Goal: Information Seeking & Learning: Learn about a topic

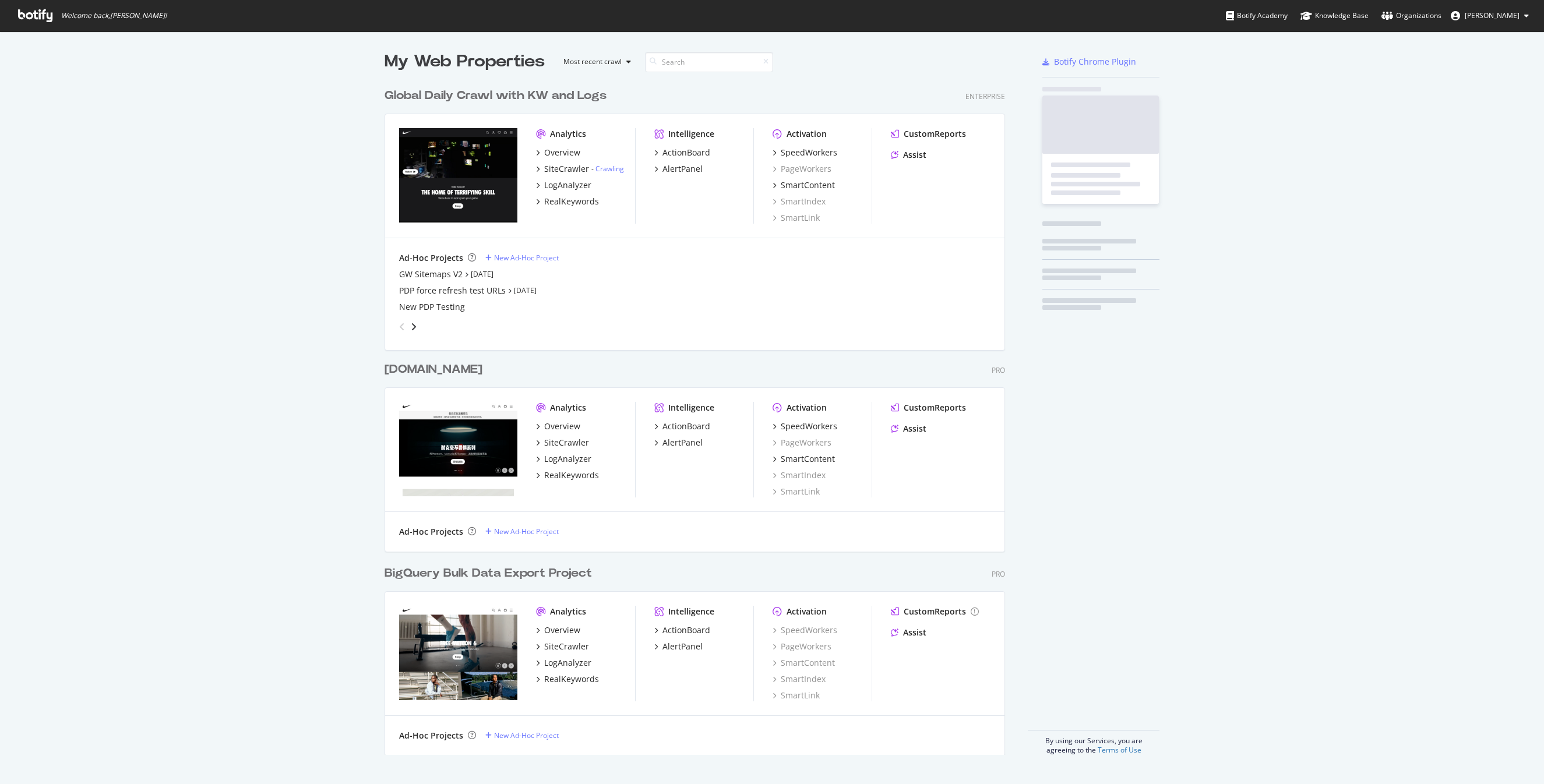
scroll to position [784, 1544]
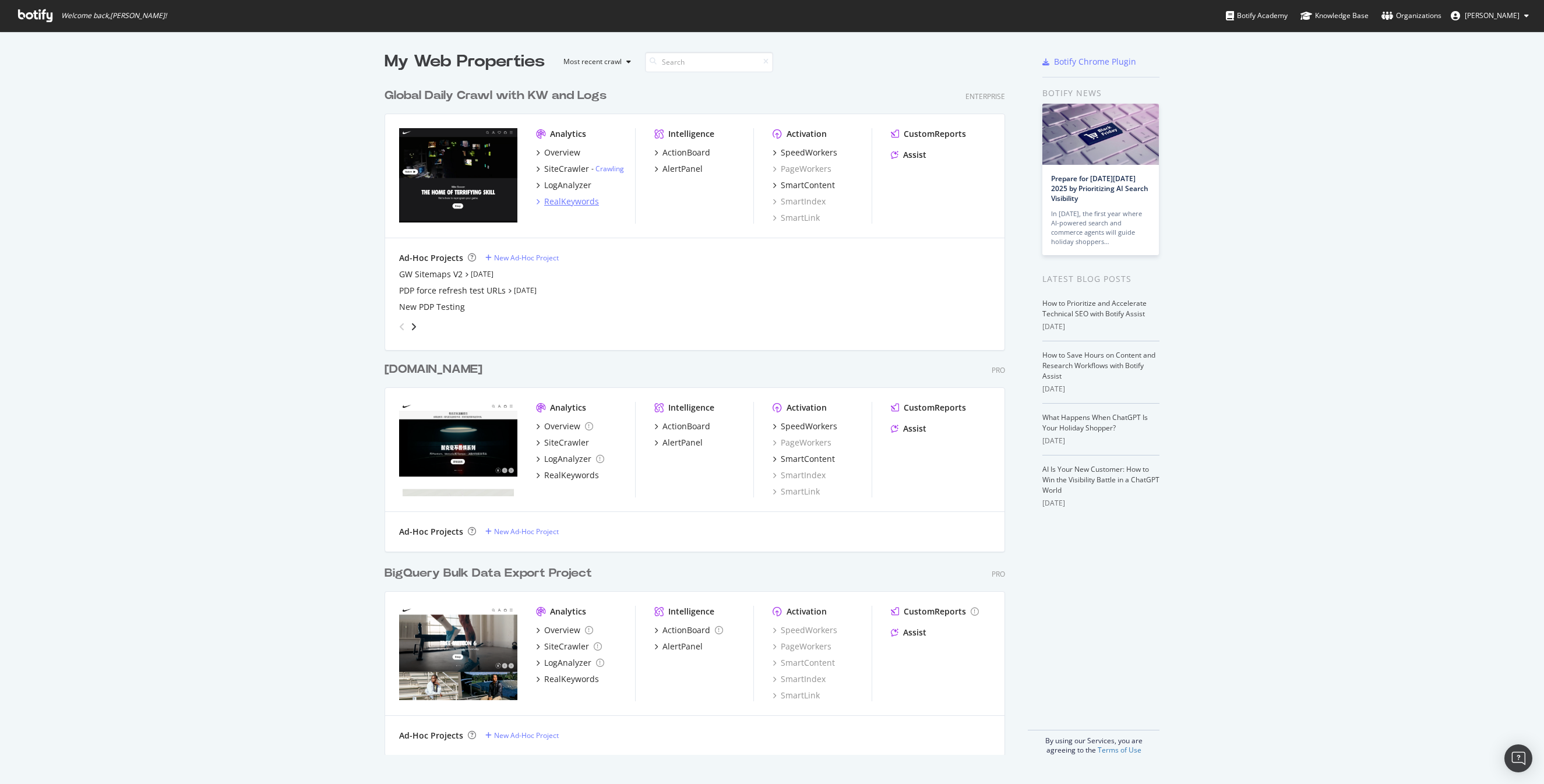
click at [573, 201] on div "RealKeywords" at bounding box center [572, 201] width 55 height 12
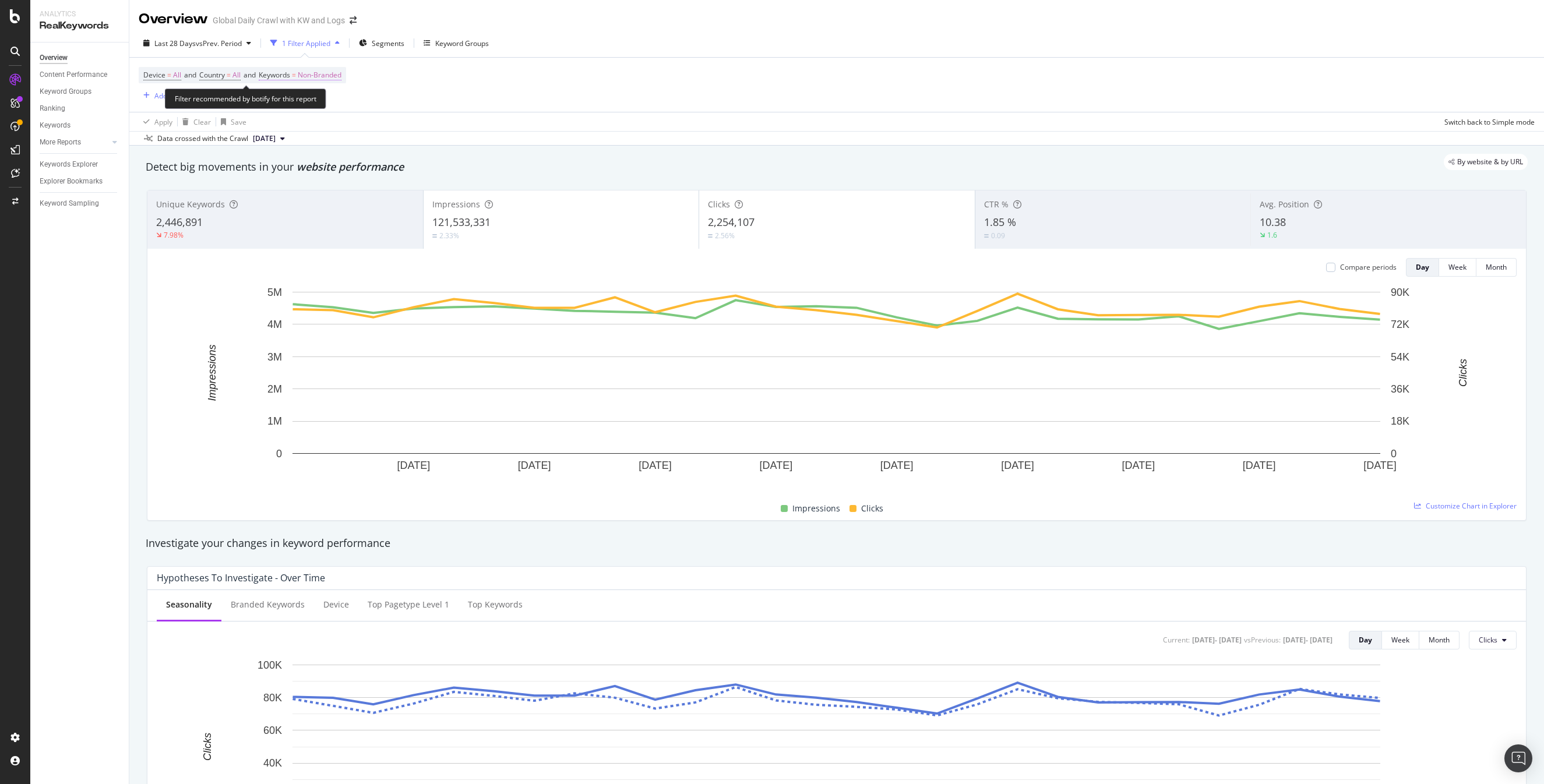
click at [328, 74] on span "Non-Branded" at bounding box center [320, 75] width 43 height 16
click at [298, 102] on span "Non-Branded" at bounding box center [300, 103] width 48 height 10
click at [297, 195] on span "All" at bounding box center [346, 193] width 119 height 11
click at [395, 124] on div "Apply" at bounding box center [395, 127] width 18 height 10
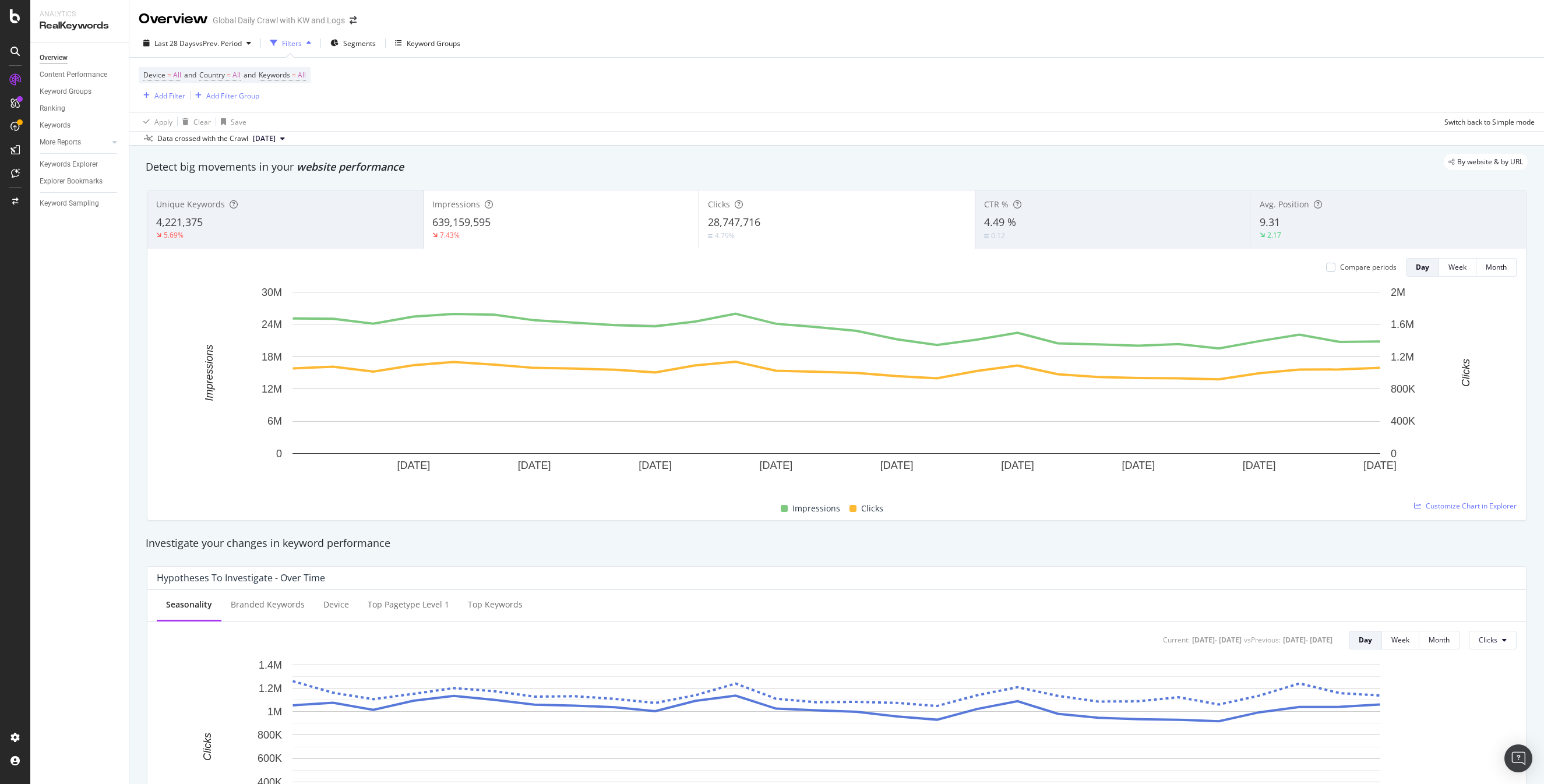
click at [727, 205] on span "Clicks" at bounding box center [719, 204] width 22 height 11
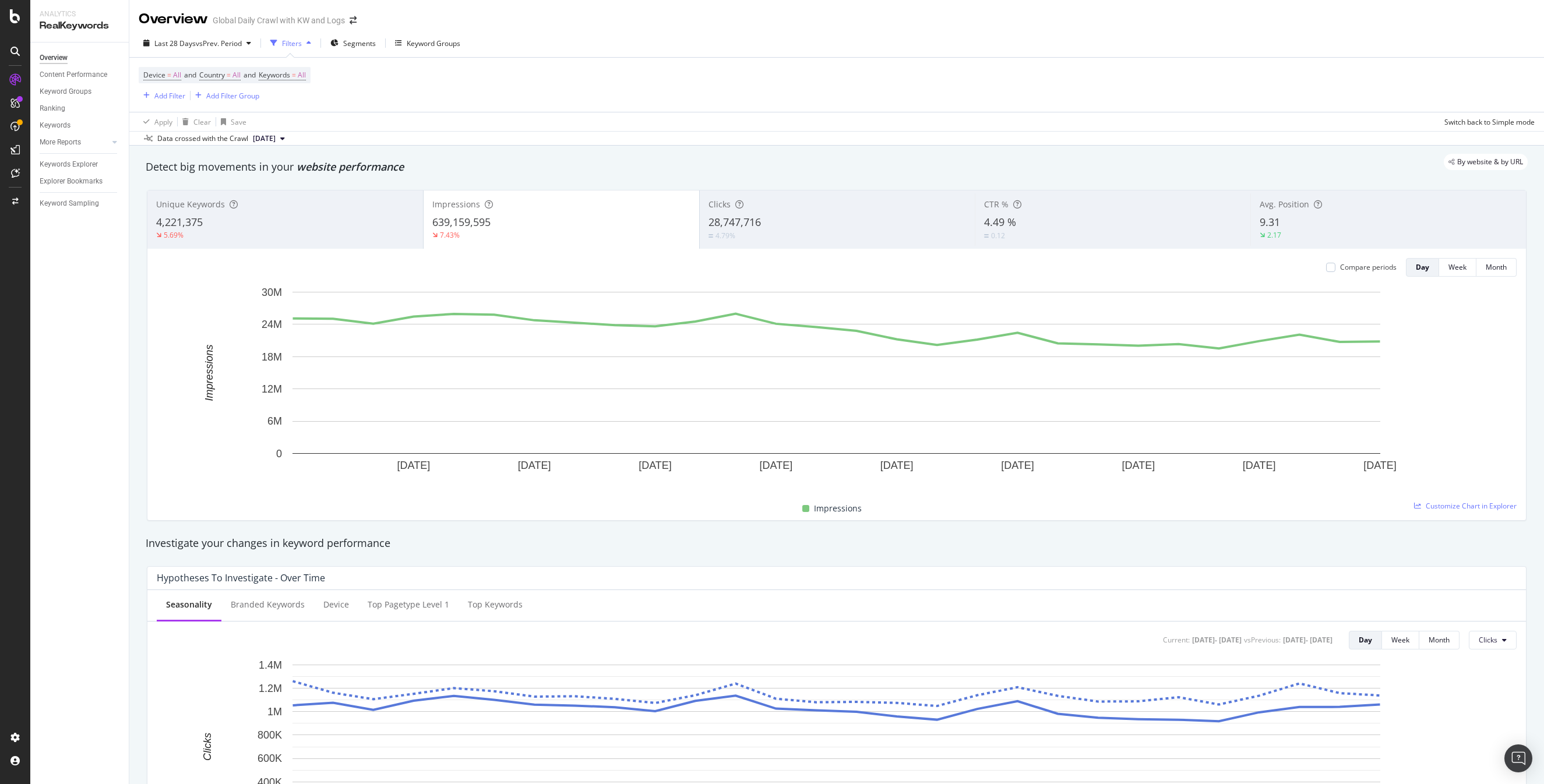
click at [902, 90] on div "Device = All and Country = All and Keywords = All Add Filter Add Filter Group" at bounding box center [837, 84] width 1396 height 54
click at [661, 68] on div "Device = All and Country = All and Keywords = All Add Filter Add Filter Group" at bounding box center [837, 84] width 1396 height 54
click at [296, 73] on span "=" at bounding box center [294, 75] width 4 height 10
click at [560, 84] on div "Device = All and Country = All and Keywords = All Add Filter Add Filter Group" at bounding box center [837, 84] width 1396 height 54
click at [306, 77] on span "All" at bounding box center [302, 75] width 8 height 16
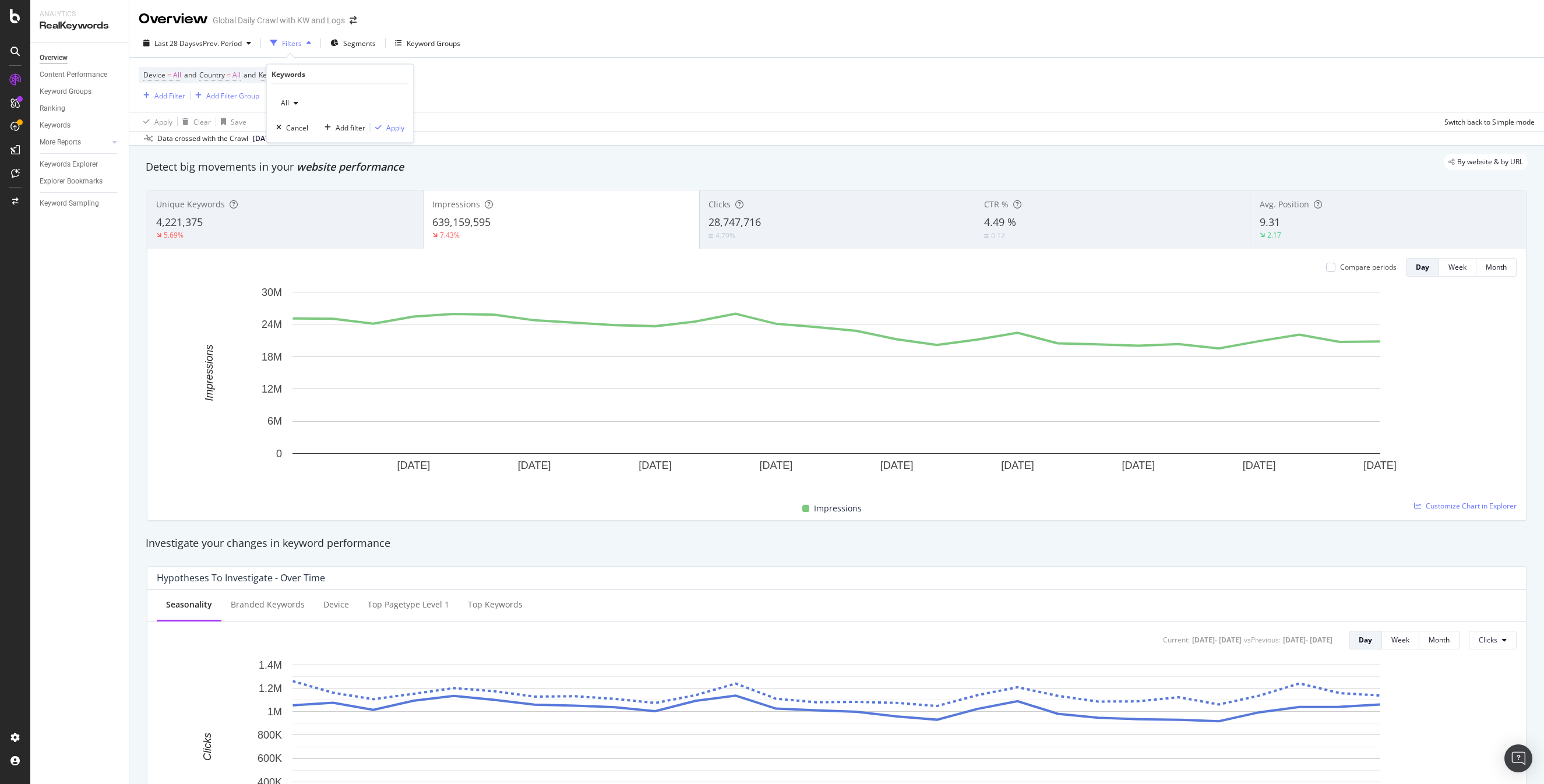
click at [296, 103] on icon "button" at bounding box center [296, 103] width 5 height 7
click at [338, 122] on span "Non-Branded" at bounding box center [346, 125] width 119 height 11
click at [395, 123] on div "Apply" at bounding box center [395, 127] width 18 height 10
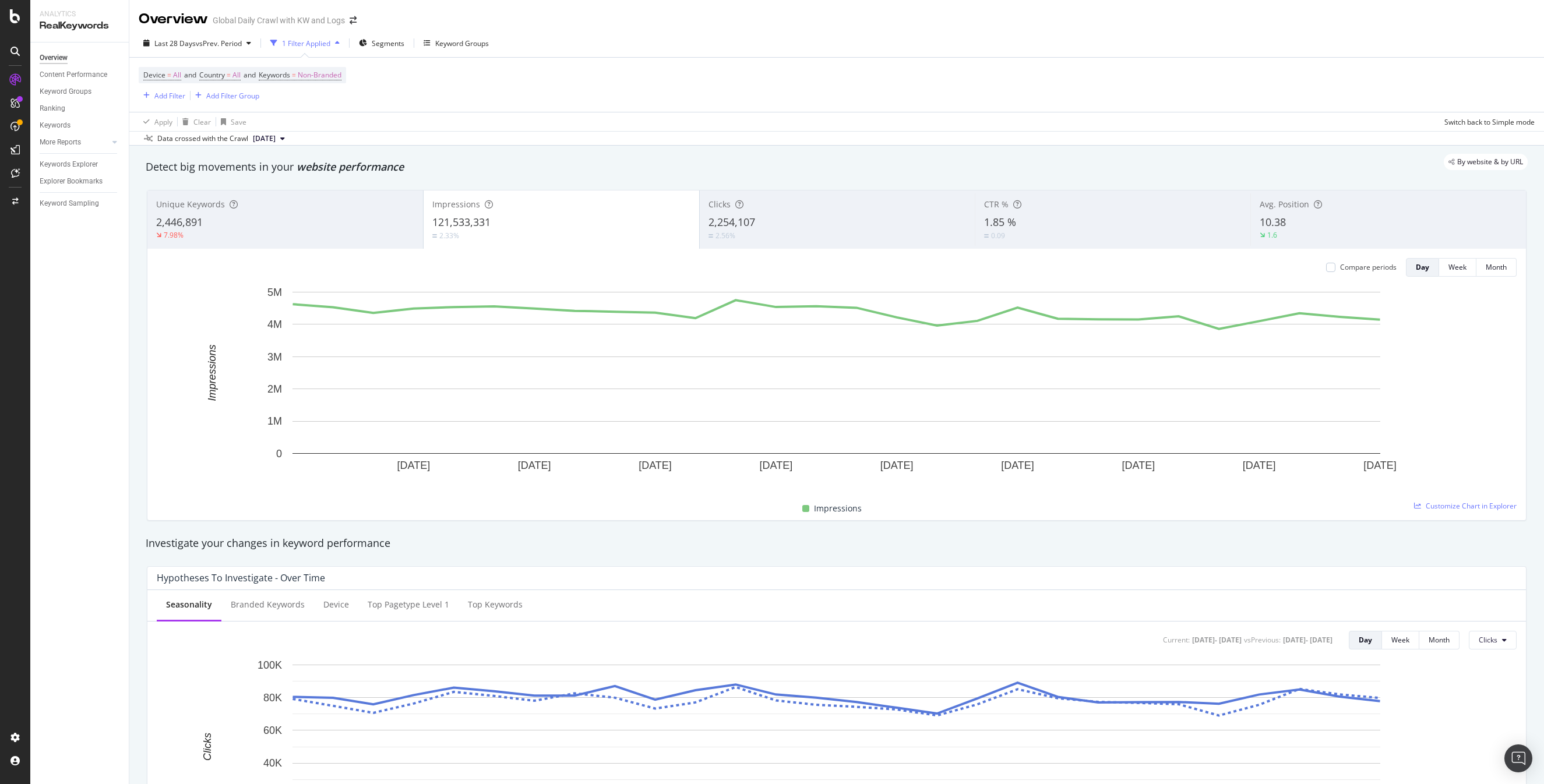
click at [1008, 224] on span "1.85 %" at bounding box center [1000, 221] width 32 height 14
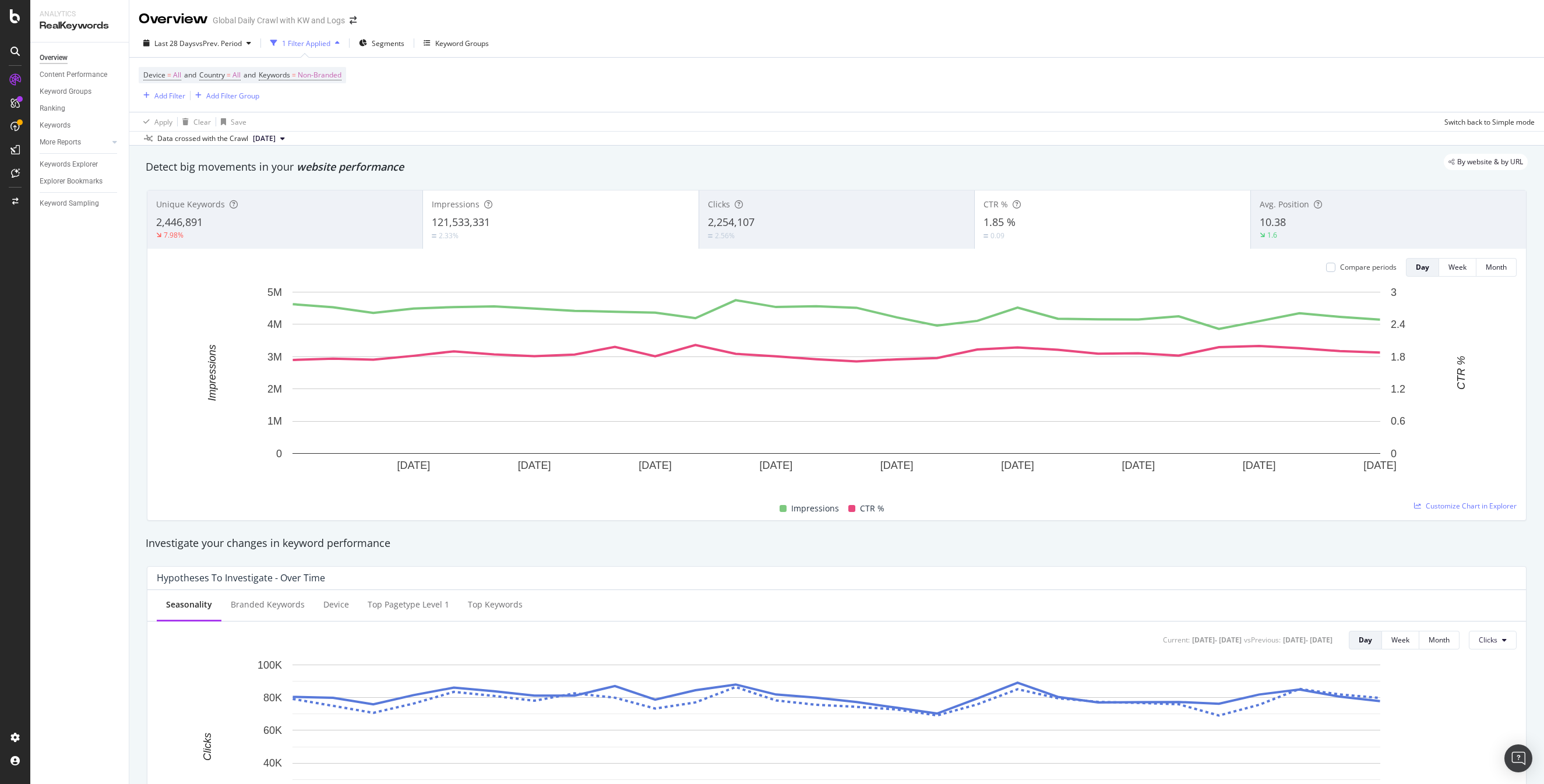
click at [479, 225] on span "121,533,331" at bounding box center [461, 221] width 58 height 14
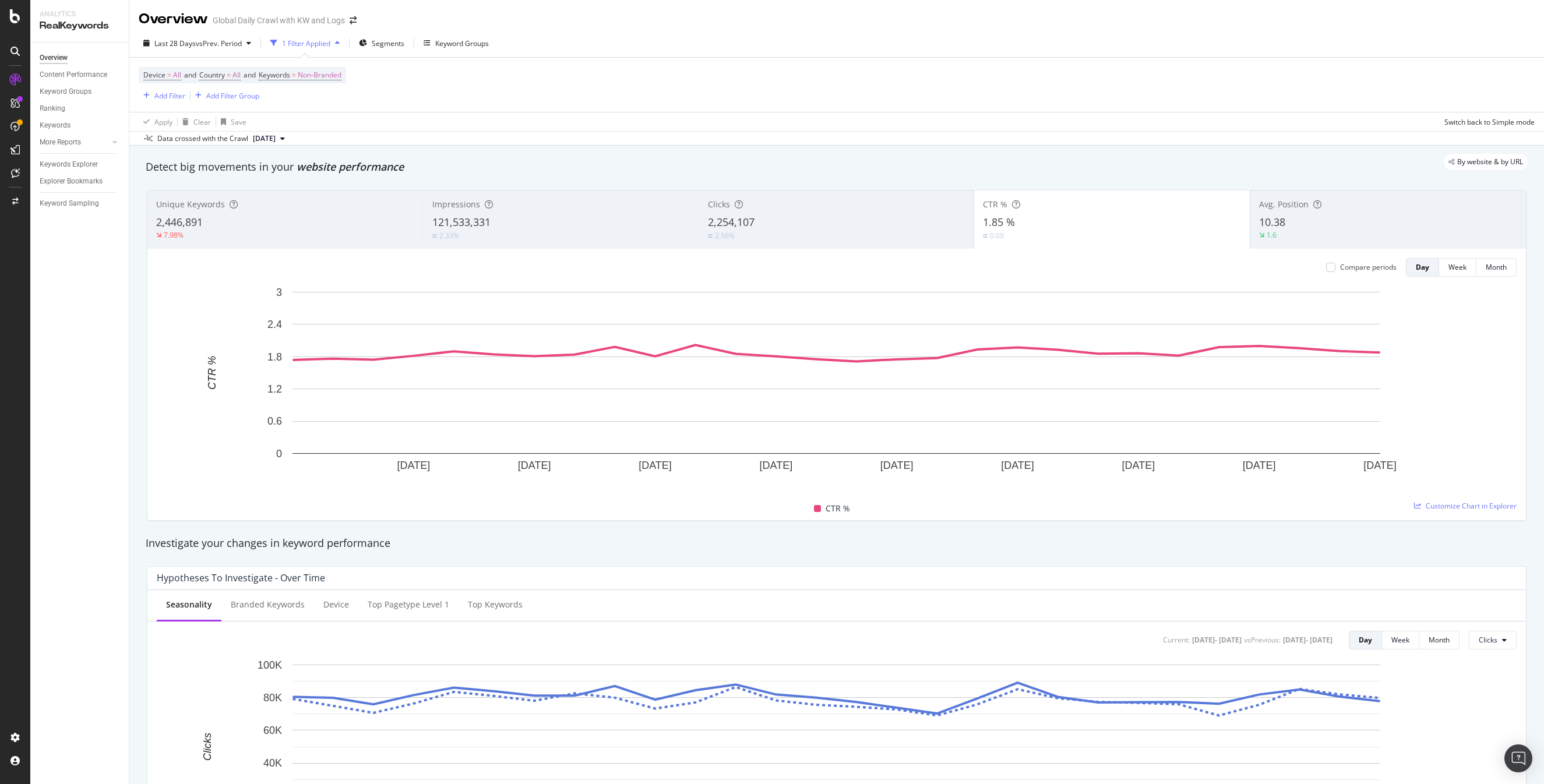
click at [807, 548] on div "Investigate your changes in keyword performance" at bounding box center [837, 543] width 1382 height 15
click at [891, 71] on div "Device = All and Country = All and Keywords = Non-Branded Add Filter Add Filter…" at bounding box center [837, 84] width 1396 height 54
